Goal: Communication & Community: Ask a question

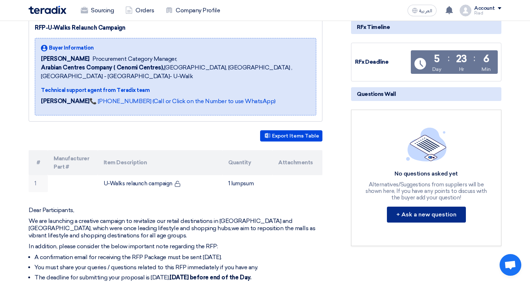
click at [423, 212] on button "+ Ask a new question" at bounding box center [426, 215] width 79 height 16
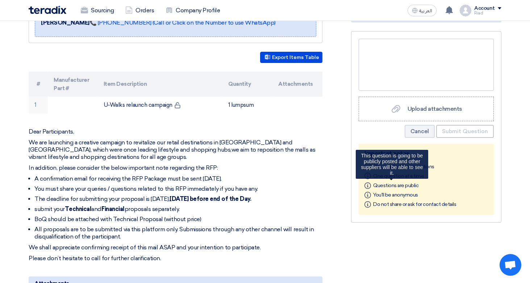
scroll to position [172, 0]
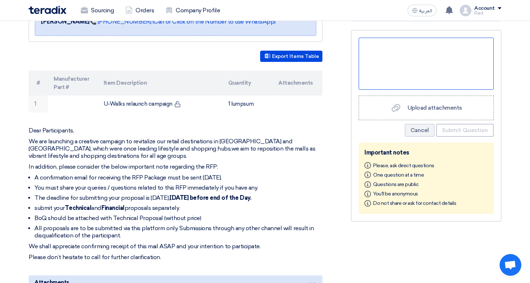
click at [390, 55] on div at bounding box center [426, 64] width 135 height 52
paste div
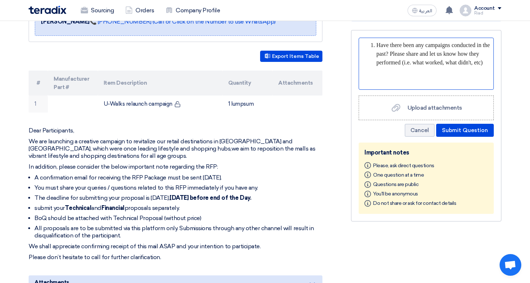
click at [377, 46] on li "Have there been any campaigns conducted in the past? Please share and let us kn…" at bounding box center [434, 54] width 114 height 26
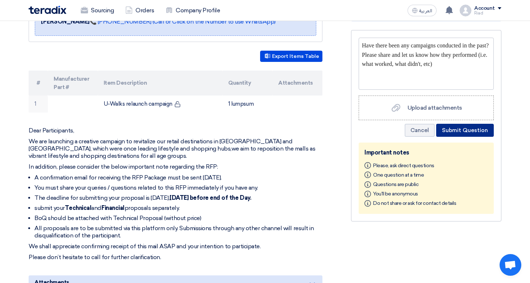
click at [453, 134] on button "Submit Question" at bounding box center [465, 130] width 58 height 13
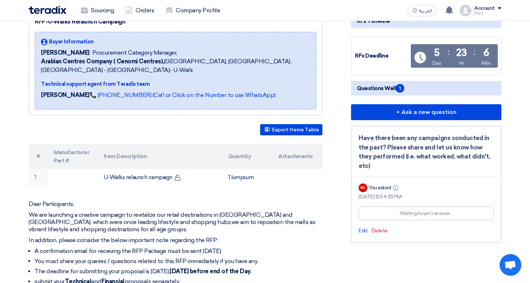
scroll to position [99, 0]
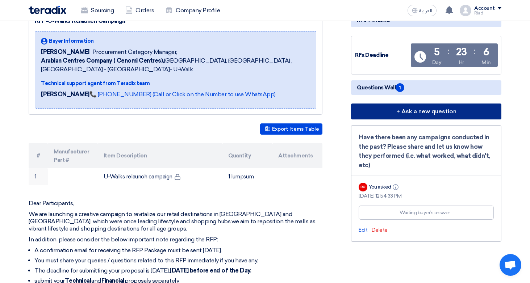
click at [416, 112] on button "+ Ask a new question" at bounding box center [426, 112] width 150 height 16
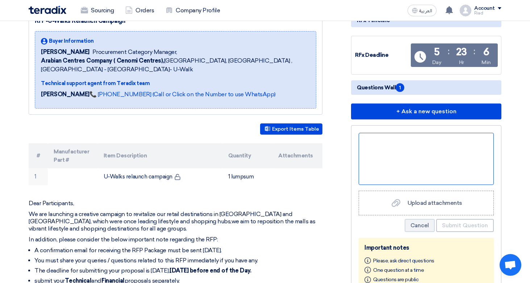
click at [394, 146] on div at bounding box center [426, 159] width 135 height 52
paste div
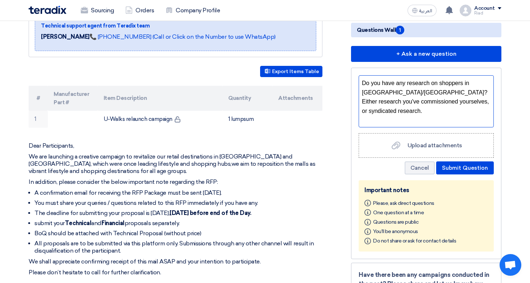
scroll to position [179, 0]
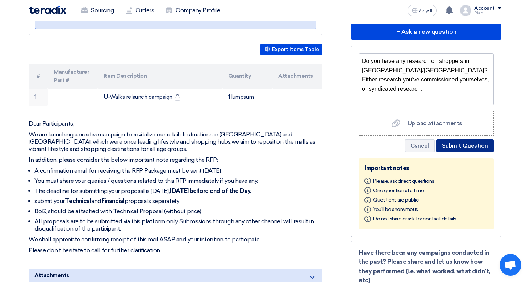
click at [462, 145] on button "Submit Question" at bounding box center [465, 146] width 58 height 13
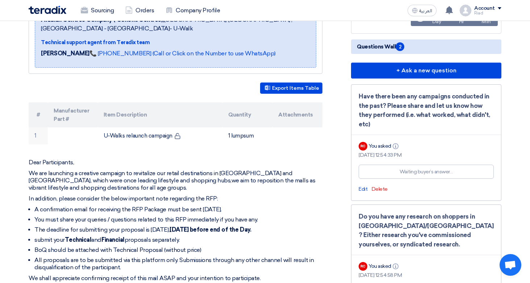
scroll to position [140, 0]
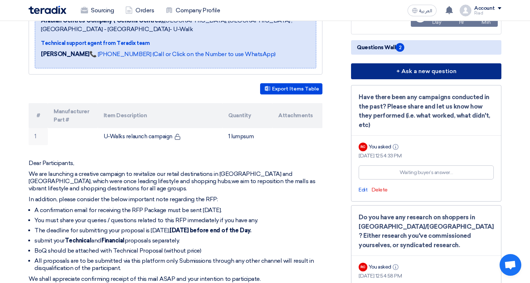
click at [421, 68] on button "+ Ask a new question" at bounding box center [426, 71] width 150 height 16
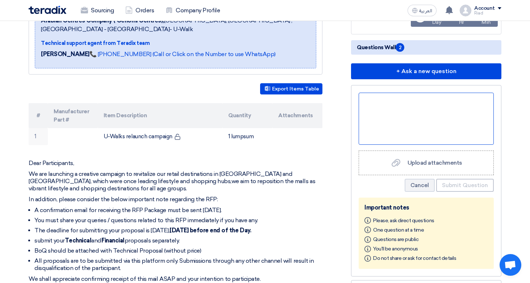
click at [391, 108] on div at bounding box center [426, 119] width 135 height 52
paste div
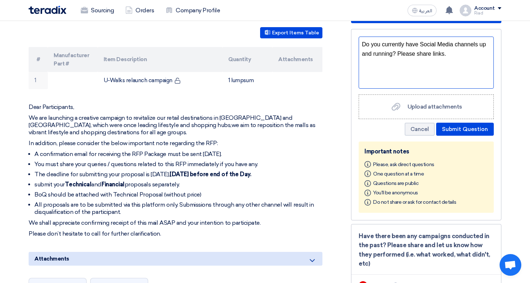
scroll to position [196, 0]
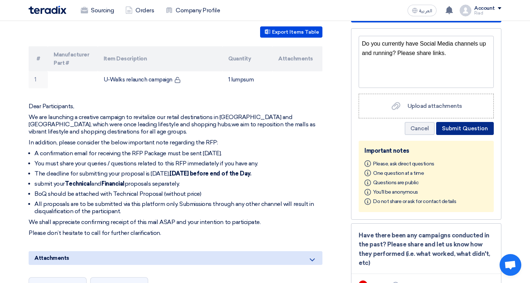
click at [458, 128] on button "Submit Question" at bounding box center [465, 128] width 58 height 13
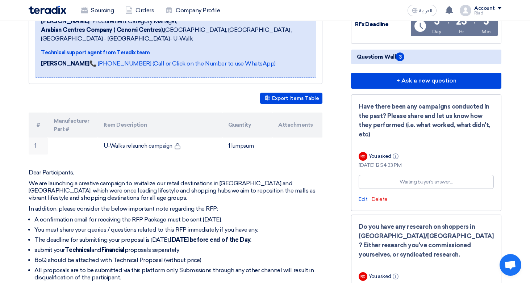
scroll to position [82, 0]
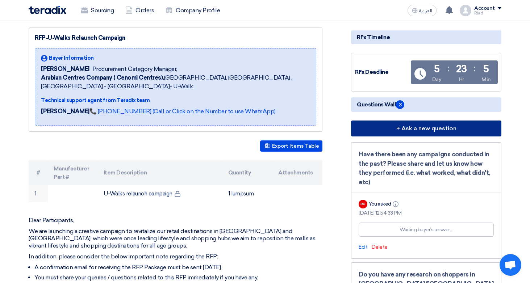
click at [416, 127] on button "+ Ask a new question" at bounding box center [426, 129] width 150 height 16
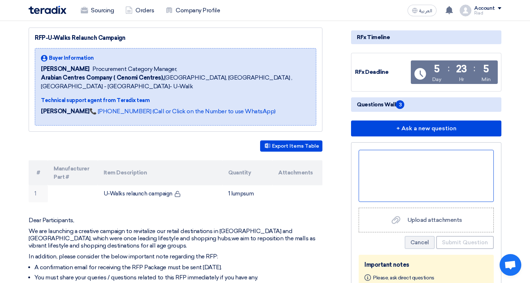
click at [393, 165] on div at bounding box center [426, 176] width 135 height 52
paste div
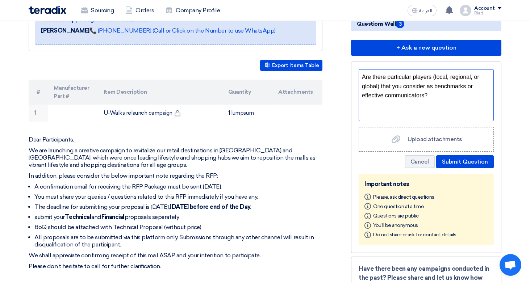
scroll to position [197, 0]
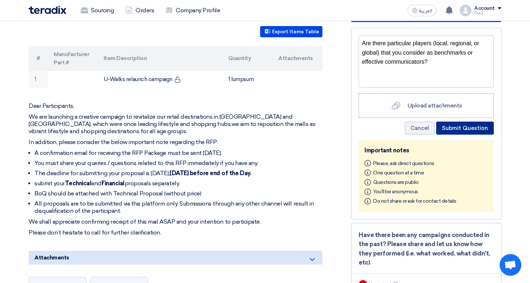
click at [460, 131] on button "Submit Question" at bounding box center [465, 128] width 58 height 13
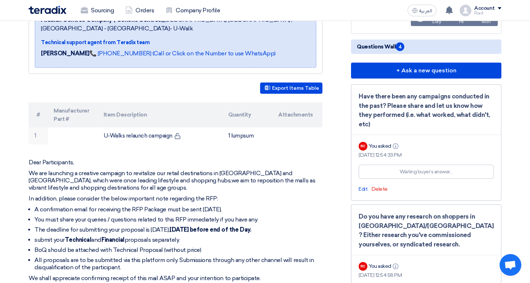
scroll to position [91, 0]
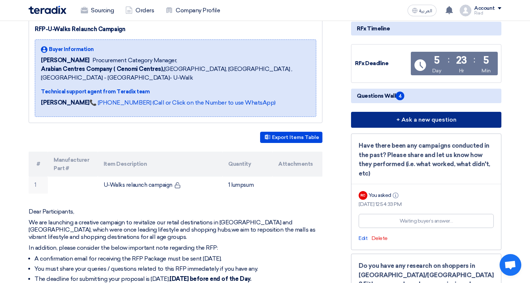
click at [406, 118] on button "+ Ask a new question" at bounding box center [426, 120] width 150 height 16
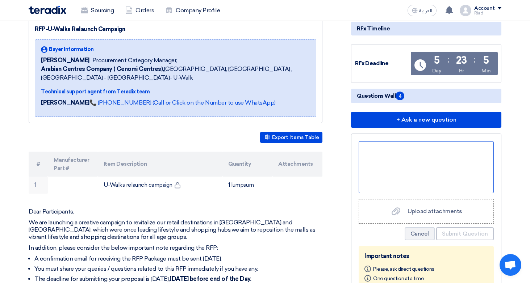
click at [392, 165] on div at bounding box center [426, 167] width 135 height 52
paste div
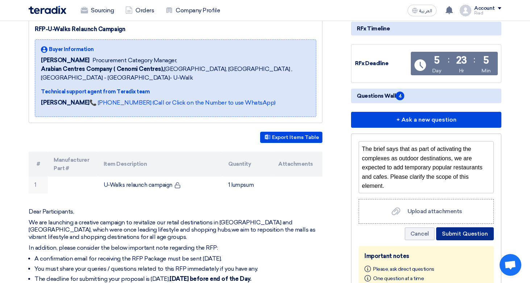
click at [461, 232] on button "Submit Question" at bounding box center [465, 234] width 58 height 13
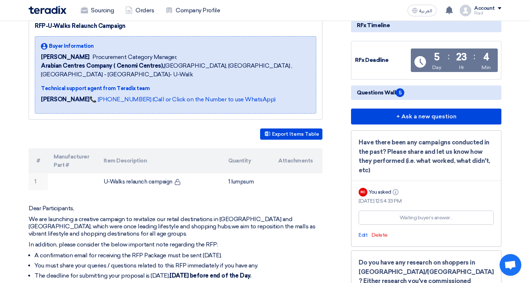
scroll to position [85, 0]
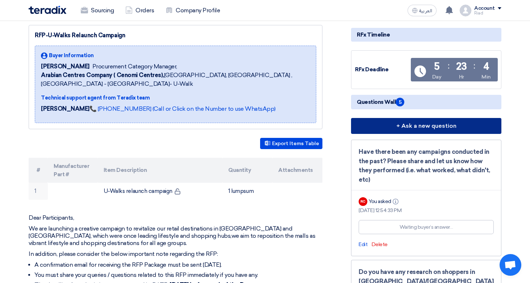
click at [415, 125] on button "+ Ask a new question" at bounding box center [426, 126] width 150 height 16
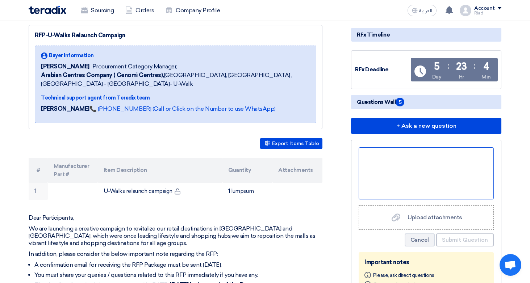
click at [374, 159] on div at bounding box center [426, 174] width 135 height 52
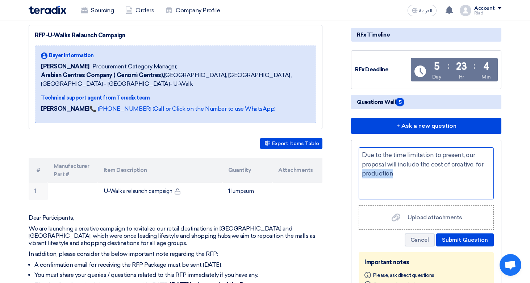
drag, startPoint x: 362, startPoint y: 175, endPoint x: 411, endPoint y: 169, distance: 48.9
click at [411, 169] on div "Due to the time limitation to present, our proposal will include the cost of cr…" at bounding box center [426, 174] width 135 height 52
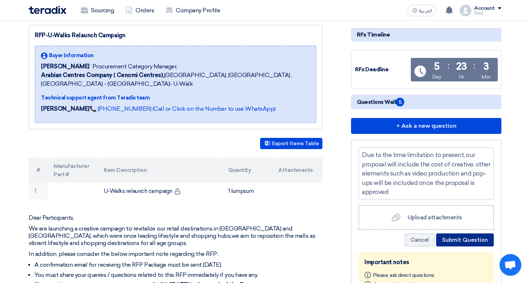
click at [463, 238] on button "Submit Question" at bounding box center [465, 240] width 58 height 13
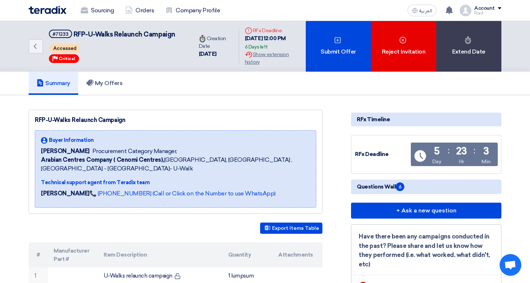
scroll to position [0, 0]
drag, startPoint x: 74, startPoint y: 34, endPoint x: 175, endPoint y: 33, distance: 101.5
click at [175, 33] on span "RFP-U-Walks Relaunch Campaign" at bounding box center [125, 34] width 102 height 8
copy h5 "RFP-U-Walks Relaunch Campaign"
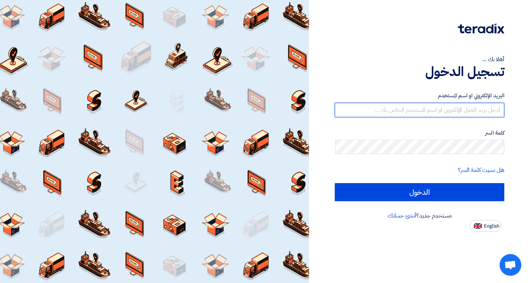
type input "[EMAIL_ADDRESS][DOMAIN_NAME]"
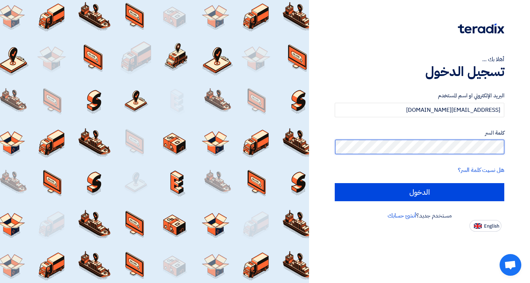
click at [420, 192] on input "الدخول" at bounding box center [420, 192] width 170 height 18
type input "Sign in"
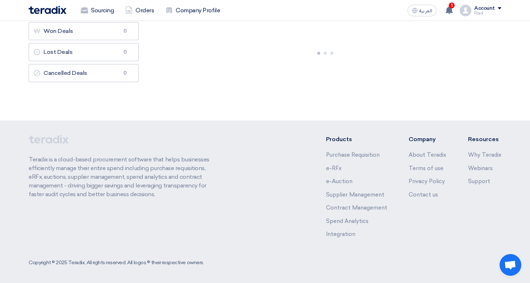
scroll to position [71, 0]
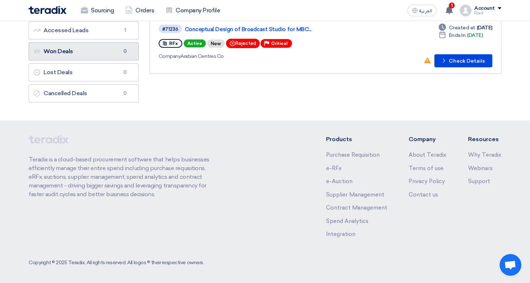
click at [101, 52] on link "Won Deals Won Deals 0" at bounding box center [84, 51] width 110 height 18
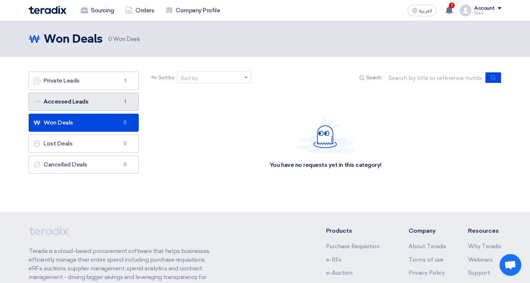
click at [101, 102] on link "Accessed Leads Accessed Leads 1" at bounding box center [84, 102] width 110 height 18
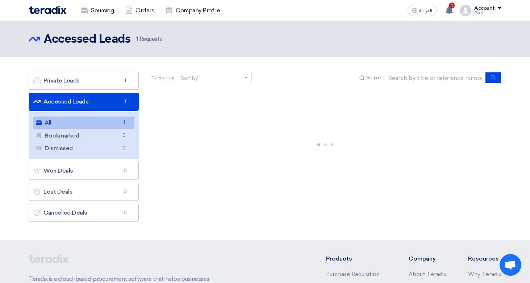
click at [99, 99] on link "Accessed Leads Accessed Leads 1" at bounding box center [84, 102] width 110 height 18
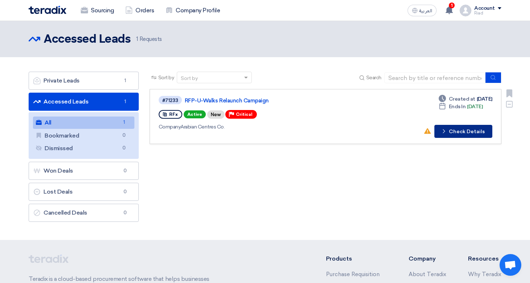
click at [466, 133] on button "Check details Check Details" at bounding box center [464, 131] width 58 height 13
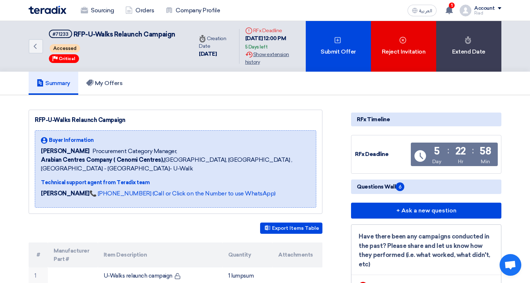
click at [274, 55] on div "Extension History Show extension history" at bounding box center [272, 58] width 55 height 15
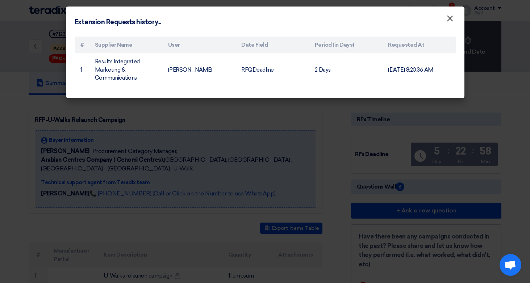
click at [449, 16] on span "×" at bounding box center [450, 20] width 7 height 15
